Goal: Information Seeking & Learning: Find specific fact

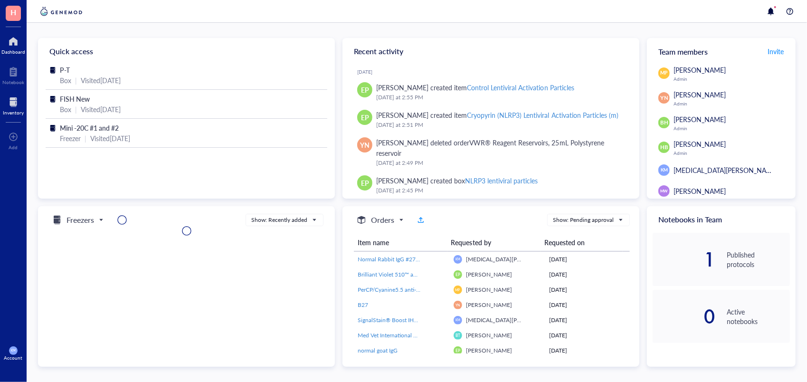
click at [15, 103] on div at bounding box center [13, 102] width 21 height 15
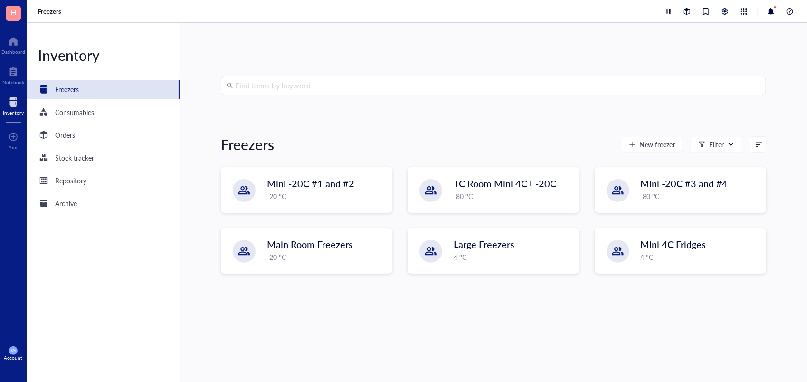
click at [302, 87] on input "search" at bounding box center [498, 86] width 526 height 18
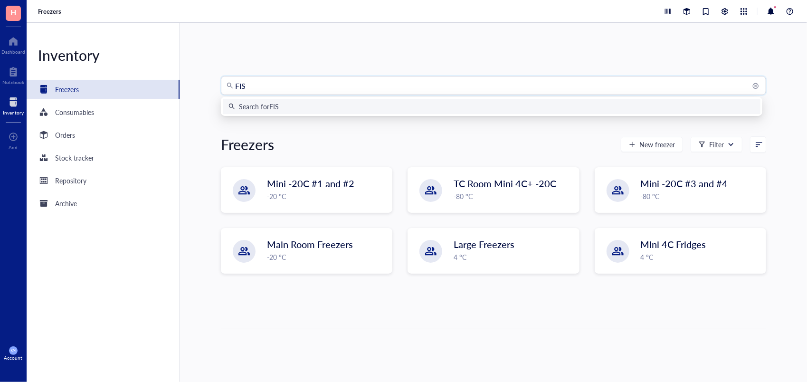
type input "FISH"
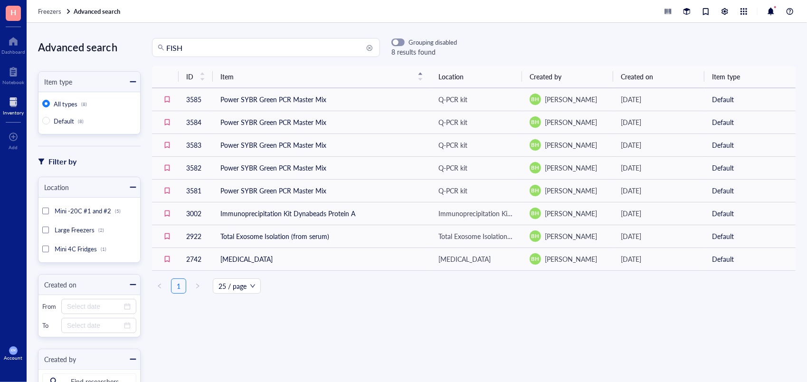
click at [14, 98] on div at bounding box center [13, 102] width 21 height 15
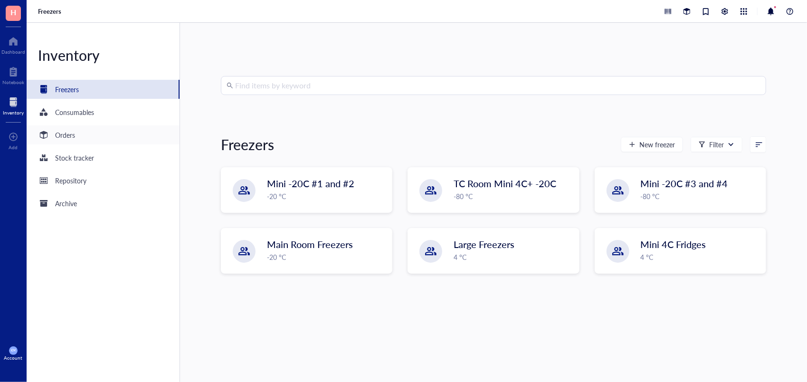
click at [73, 133] on div "Orders" at bounding box center [65, 135] width 20 height 10
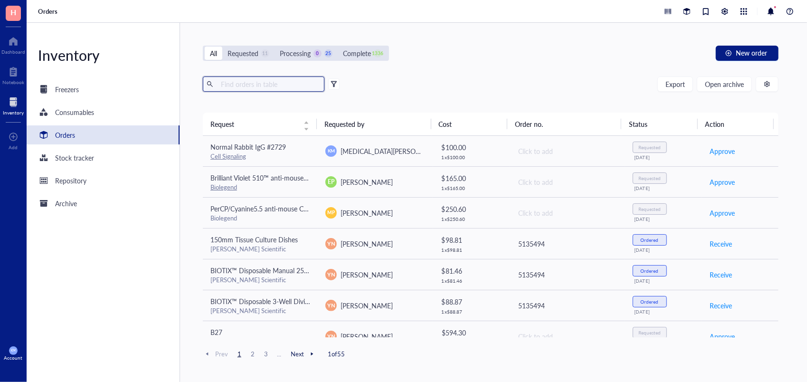
click at [244, 81] on input "text" at bounding box center [269, 84] width 104 height 14
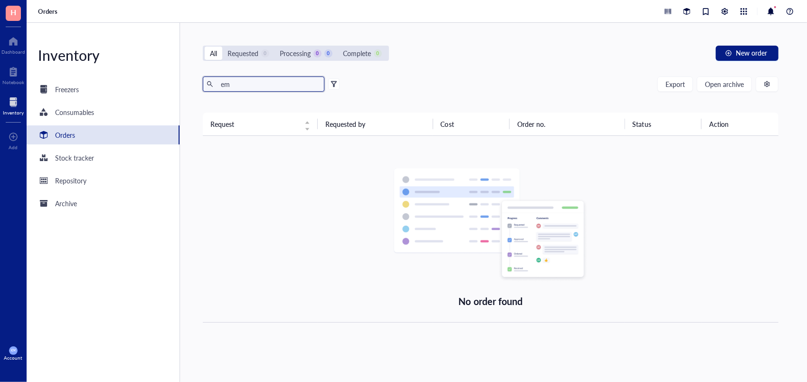
type input "e"
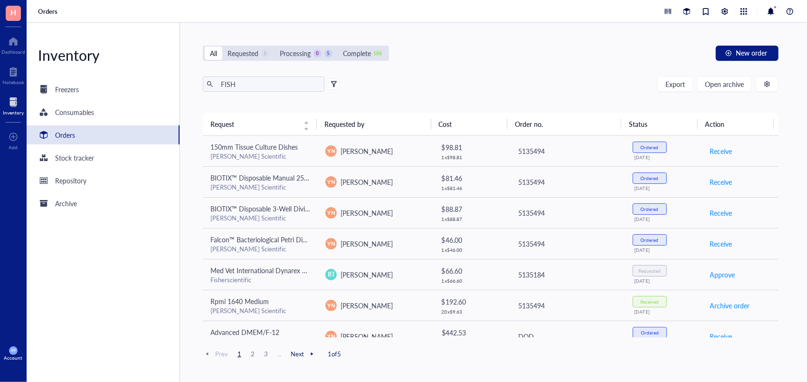
click at [292, 354] on span "Next" at bounding box center [304, 354] width 26 height 9
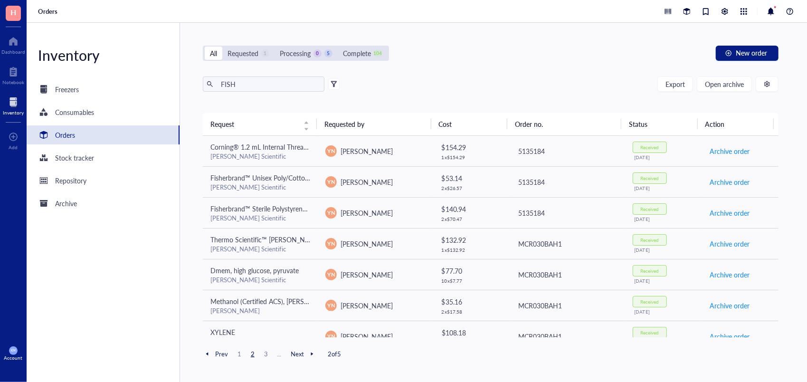
click at [292, 354] on span "Next" at bounding box center [304, 354] width 26 height 9
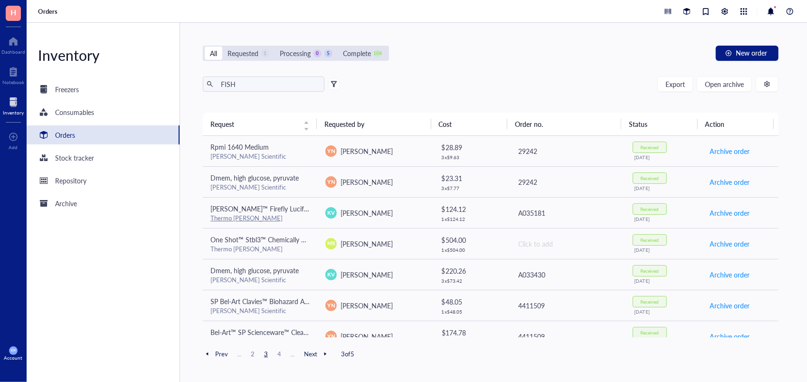
click at [321, 354] on div at bounding box center [325, 354] width 9 height 9
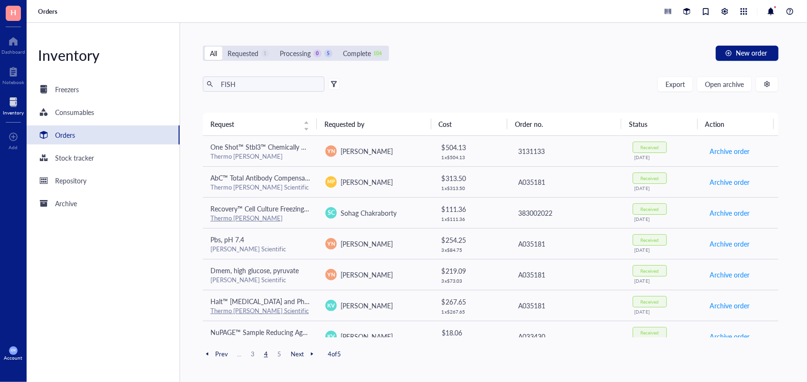
click at [314, 354] on div at bounding box center [312, 354] width 9 height 9
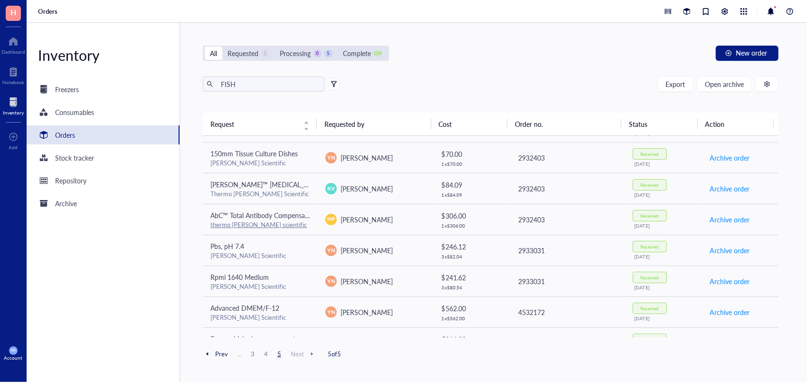
scroll to position [105, 0]
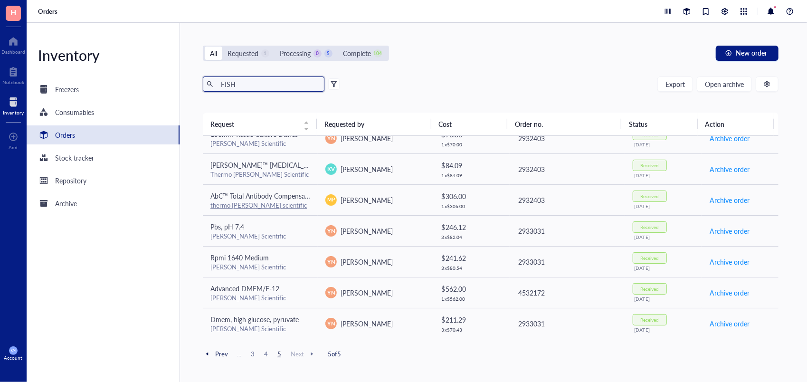
drag, startPoint x: 245, startPoint y: 83, endPoint x: 182, endPoint y: 75, distance: 63.3
click at [182, 75] on div "All Requested 1 Processing 0 5 Complete 104 New order FISH Export Open archive …" at bounding box center [491, 202] width 622 height 359
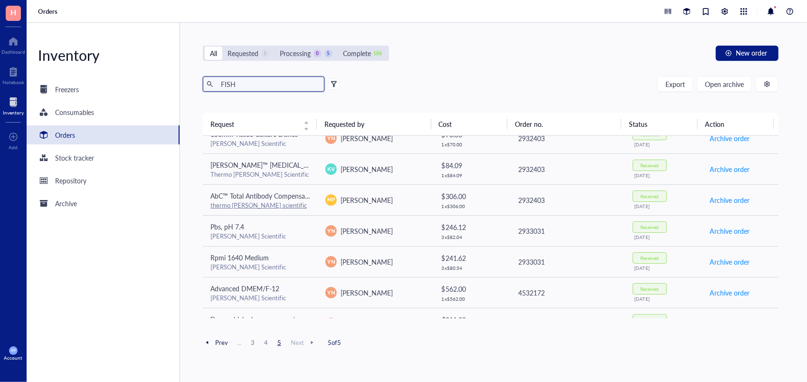
paste input "1Q-10-O-A"
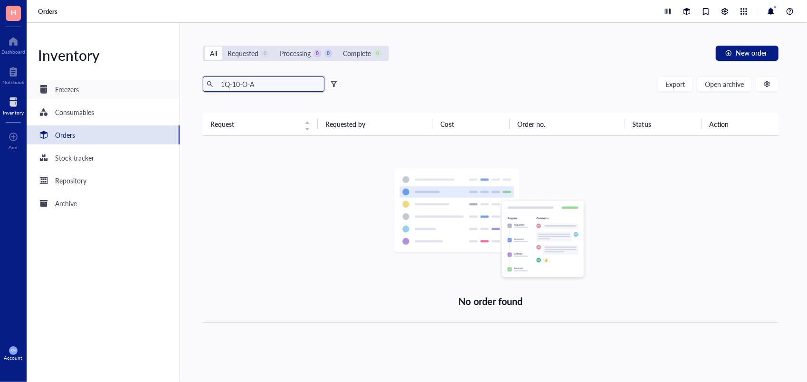
drag, startPoint x: 272, startPoint y: 87, endPoint x: 131, endPoint y: 89, distance: 141.1
click at [131, 89] on div "Inventory Freezers Consumables Orders Stock tracker Repository Archive All Requ…" at bounding box center [417, 202] width 781 height 359
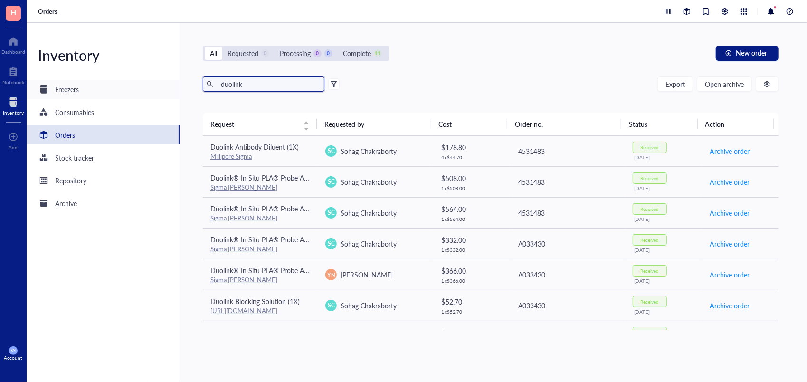
drag, startPoint x: 267, startPoint y: 82, endPoint x: 136, endPoint y: 82, distance: 131.1
click at [136, 82] on div "Inventory Freezers Consumables Orders Stock tracker Repository Archive All Requ…" at bounding box center [417, 202] width 781 height 359
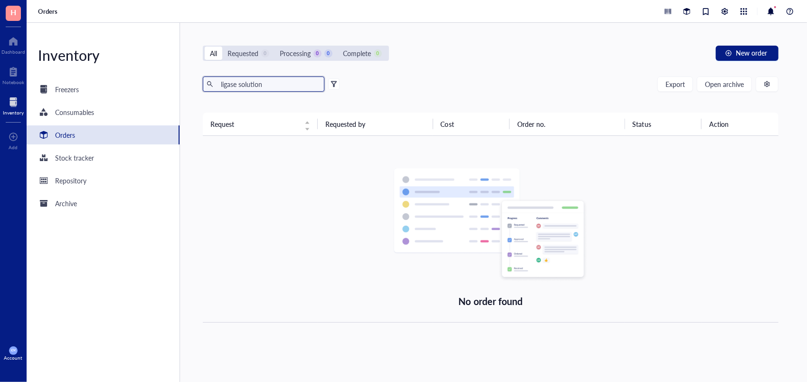
click at [276, 82] on input "ligase solution" at bounding box center [269, 84] width 104 height 14
drag, startPoint x: 276, startPoint y: 86, endPoint x: 199, endPoint y: 79, distance: 76.9
click at [199, 79] on div "All Requested 0 Processing 0 0 Complete 0 New order ligase solution Export Open…" at bounding box center [491, 202] width 622 height 359
click at [291, 89] on input "ligase solution" at bounding box center [269, 84] width 104 height 14
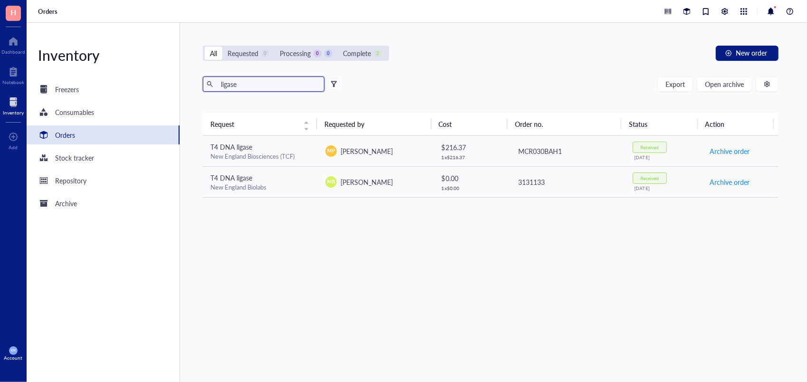
drag, startPoint x: 241, startPoint y: 82, endPoint x: 85, endPoint y: 76, distance: 156.4
click at [85, 76] on div "Inventory Freezers Consumables Orders Stock tracker Repository Archive All Requ…" at bounding box center [417, 202] width 781 height 359
type input "m"
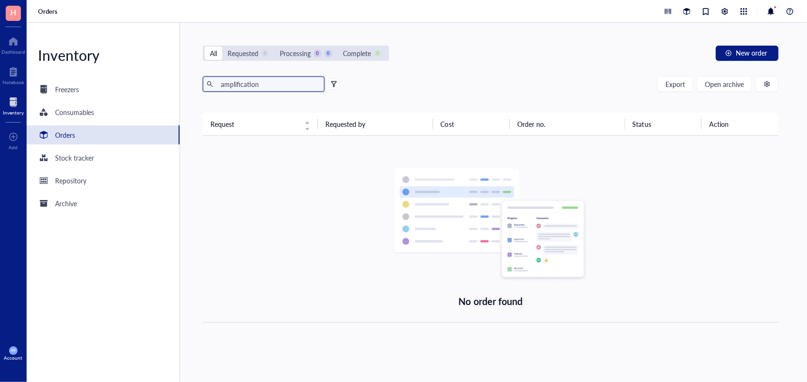
drag, startPoint x: 272, startPoint y: 88, endPoint x: 91, endPoint y: 75, distance: 181.1
click at [91, 75] on div "Inventory Freezers Consumables Orders Stock tracker Repository Archive All Requ…" at bounding box center [417, 202] width 781 height 359
click at [287, 90] on input "[MEDICAL_DATA]" at bounding box center [269, 84] width 104 height 14
type input "c"
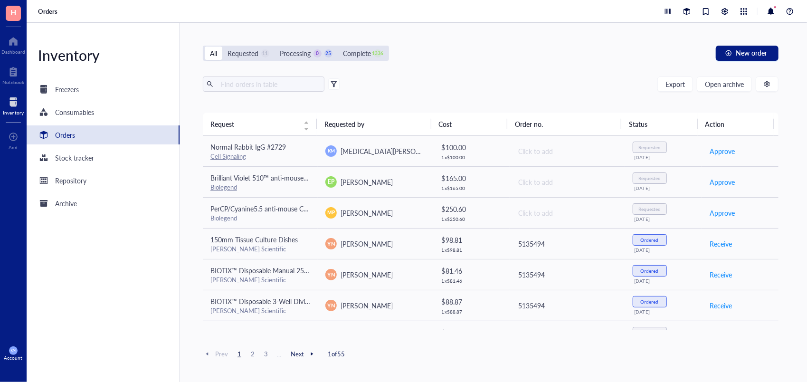
click at [299, 354] on span "Next" at bounding box center [304, 354] width 26 height 9
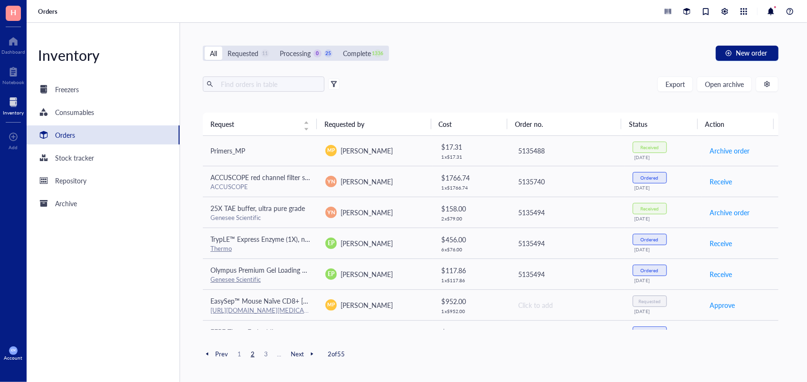
click at [299, 354] on span "Next" at bounding box center [304, 354] width 26 height 9
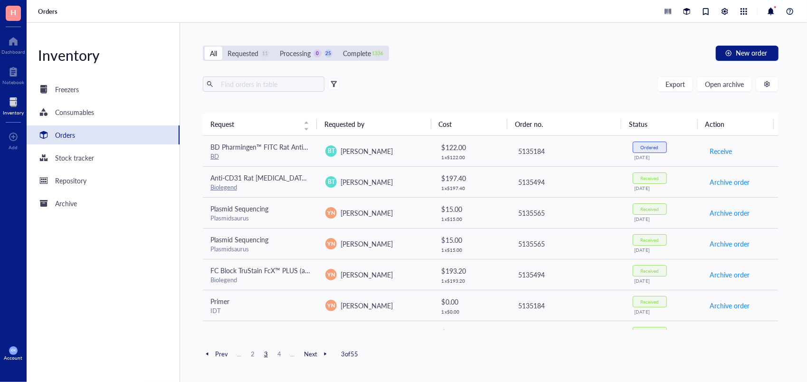
click at [215, 354] on span "Prev" at bounding box center [215, 354] width 25 height 9
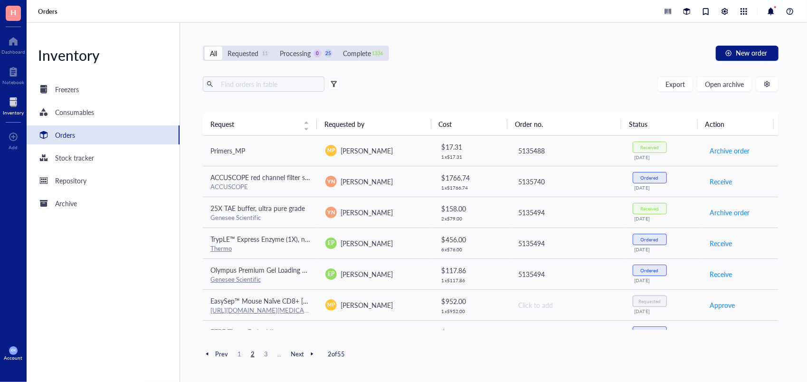
click at [238, 353] on span "1" at bounding box center [239, 354] width 11 height 9
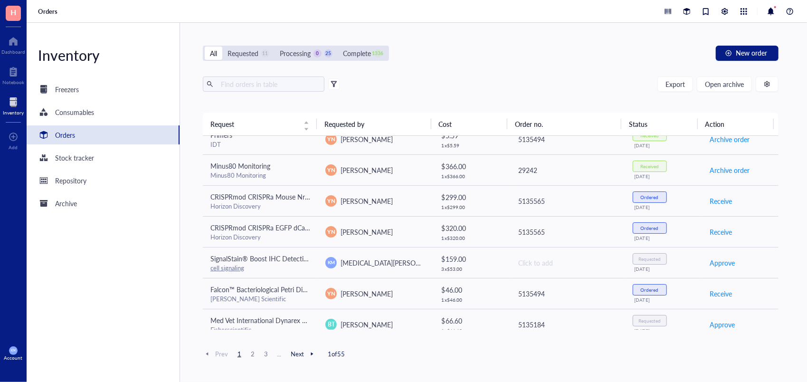
scroll to position [212, 0]
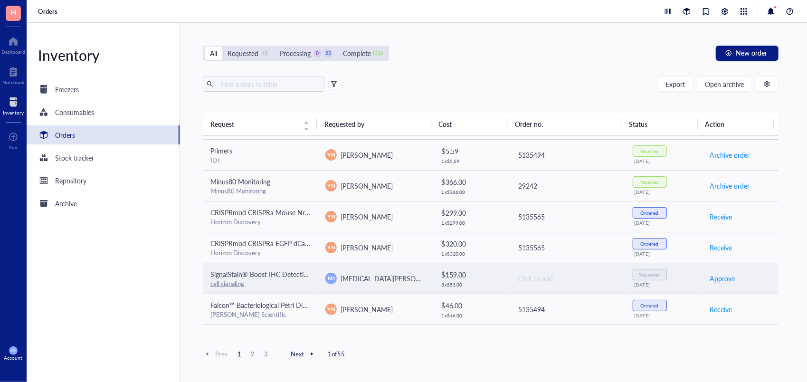
click at [276, 279] on div "cell signaling" at bounding box center [261, 283] width 100 height 9
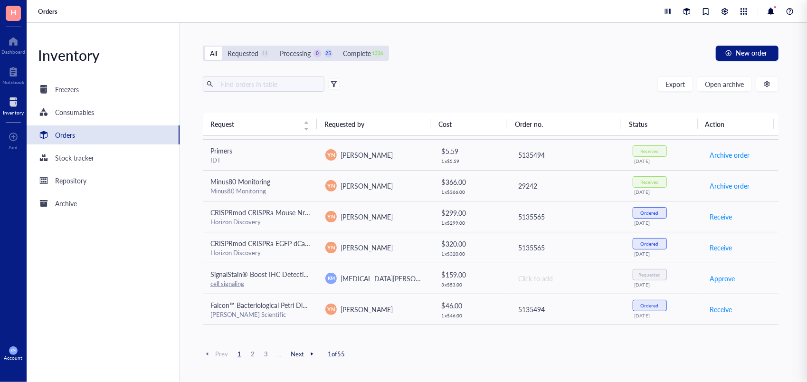
click at [429, 62] on div "All Requested 11 Processing 0 25 Complete 1336 New order Export Open archive Re…" at bounding box center [491, 202] width 622 height 359
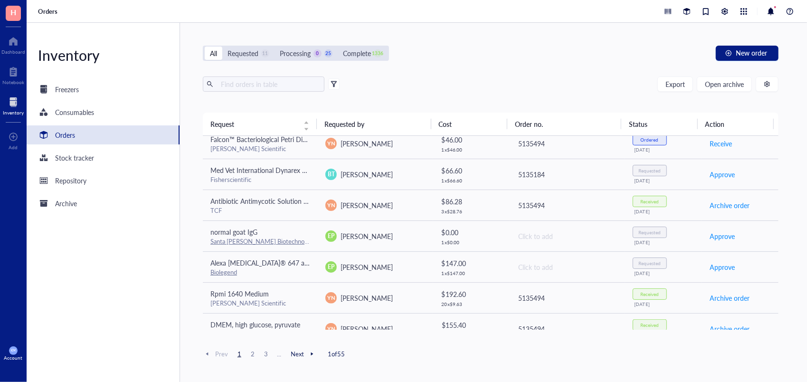
scroll to position [375, 0]
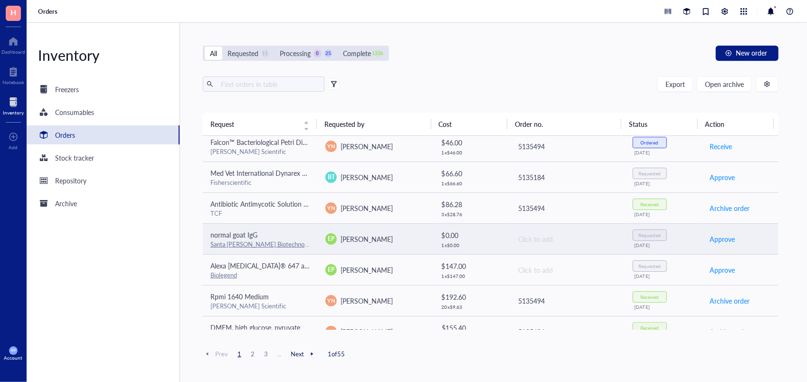
click at [229, 230] on span "normal goat IgG" at bounding box center [234, 235] width 47 height 10
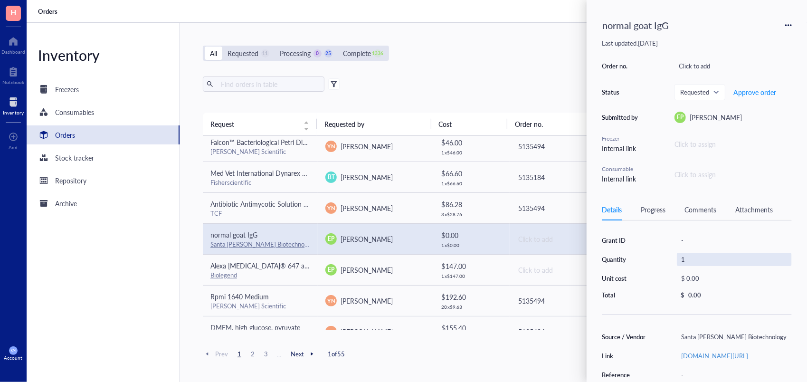
click at [785, 255] on div "1" at bounding box center [734, 259] width 115 height 13
click at [793, 226] on div "normal goat IgG Last updated: [DATE] Order no. Click to add Status Requested Ap…" at bounding box center [697, 191] width 220 height 382
click at [789, 154] on div "Order no. Click to add Status Requested Approve order Submitted by EP [PERSON_N…" at bounding box center [697, 121] width 190 height 124
click at [489, 67] on div "All Requested 11 Processing 0 25 Complete 1336 New order Export Open archive Re…" at bounding box center [491, 202] width 622 height 359
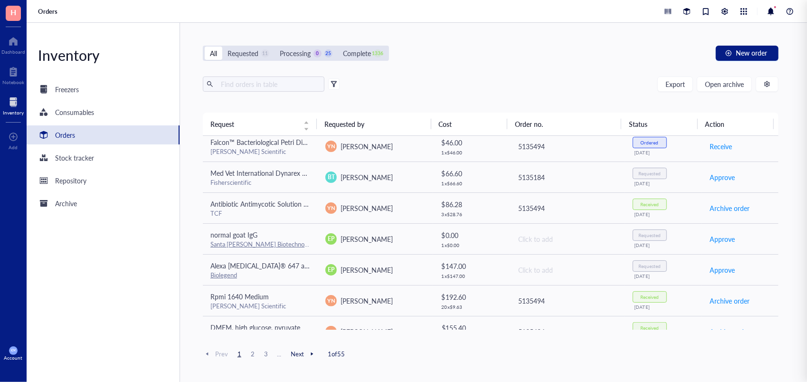
click at [509, 67] on div "All Requested 11 Processing 0 25 Complete 1336 New order Export Open archive Re…" at bounding box center [491, 202] width 622 height 359
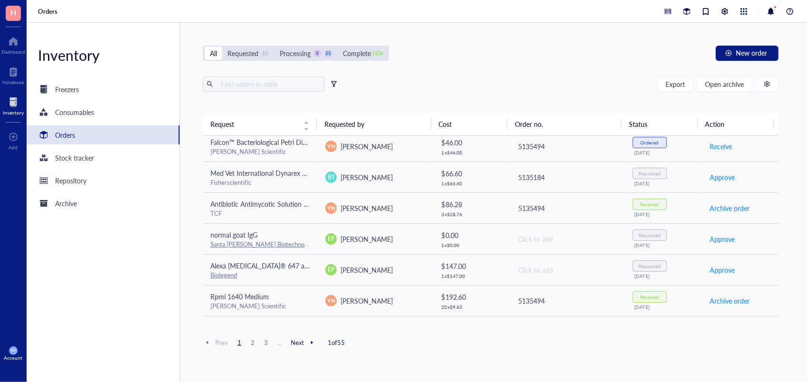
scroll to position [216, 0]
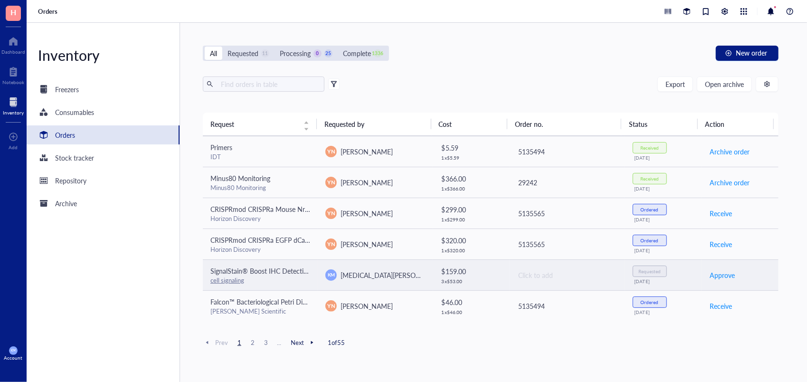
click at [259, 268] on span "SignalStain® Boost IHC Detection Reagent (HRP, Rabbit)" at bounding box center [295, 271] width 168 height 10
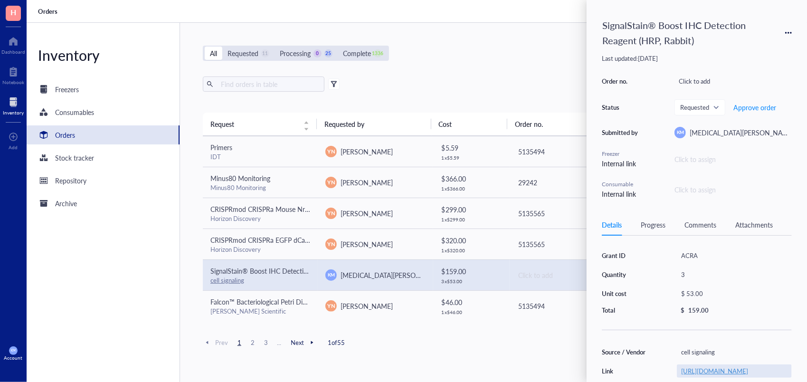
click at [748, 369] on link "[URL][DOMAIN_NAME]" at bounding box center [714, 370] width 67 height 9
click at [688, 272] on div "3" at bounding box center [734, 274] width 115 height 13
type input "5"
click at [685, 271] on div "5" at bounding box center [734, 274] width 115 height 13
type input "6"
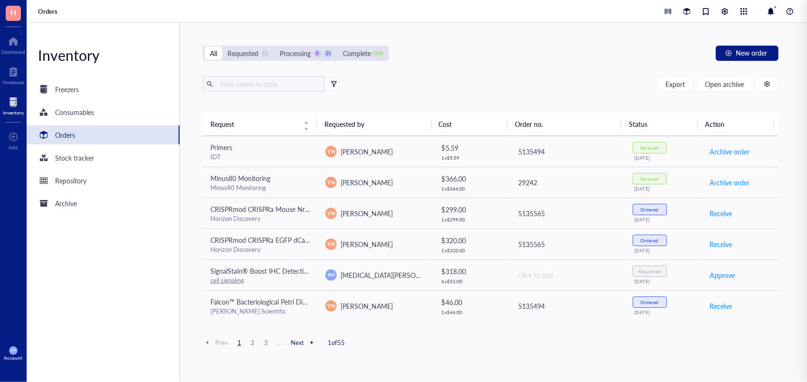
click at [553, 360] on div "All Requested 11 Processing 0 25 Complete 1336 New order Export Open archive Re…" at bounding box center [491, 202] width 622 height 359
